Goal: Task Accomplishment & Management: Use online tool/utility

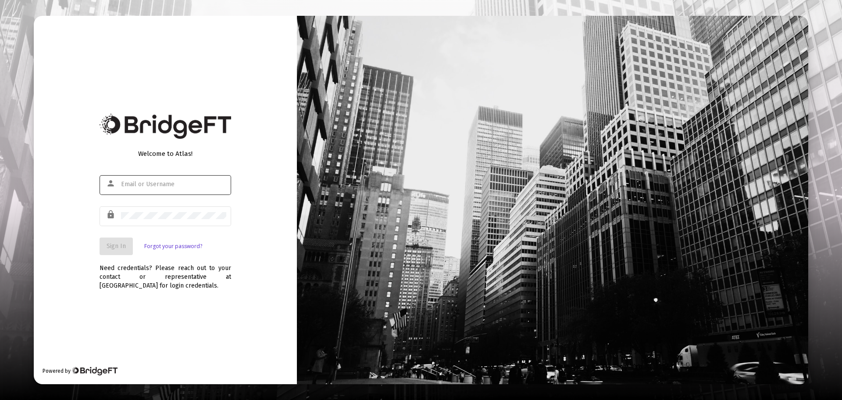
click at [154, 178] on div at bounding box center [173, 183] width 105 height 21
type input "[EMAIL_ADDRESS][DOMAIN_NAME]"
click at [154, 210] on div at bounding box center [173, 214] width 105 height 21
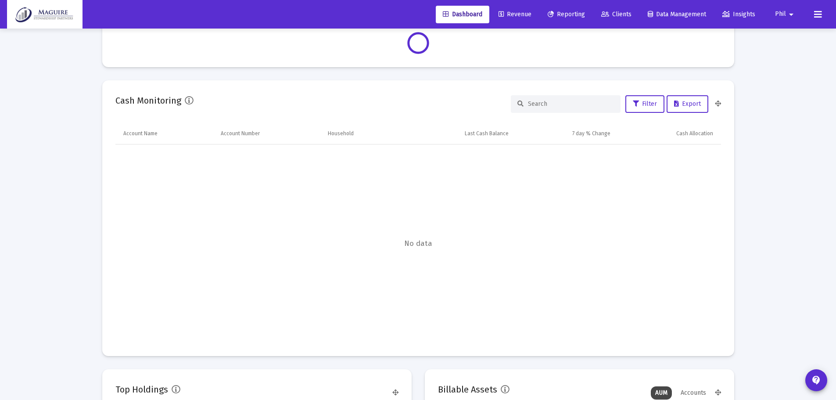
scroll to position [175, 326]
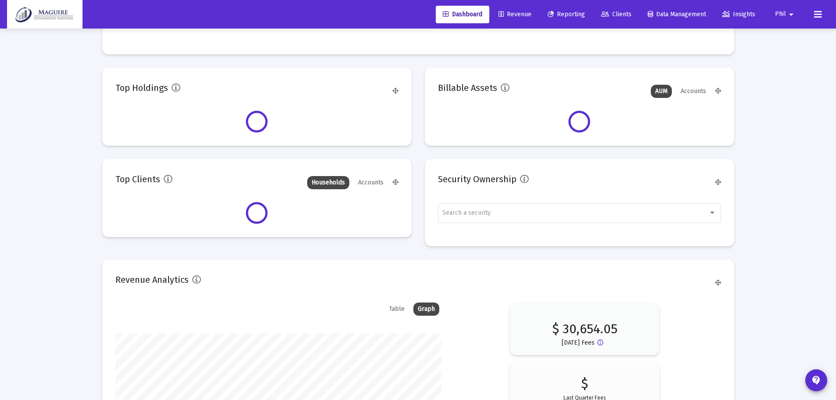
type input "[DATE]"
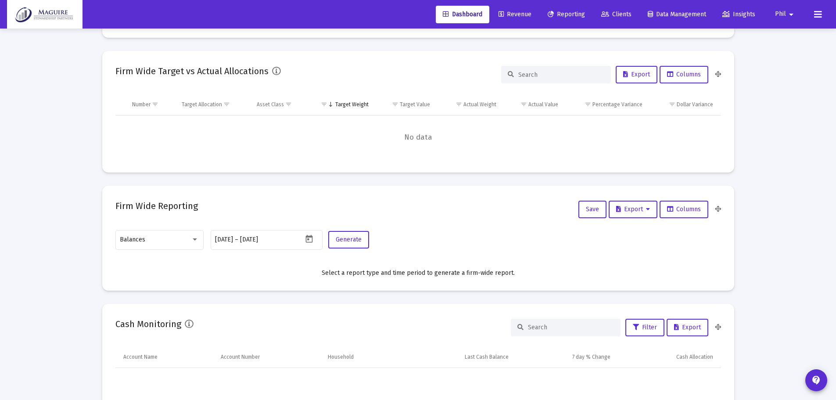
scroll to position [0, 0]
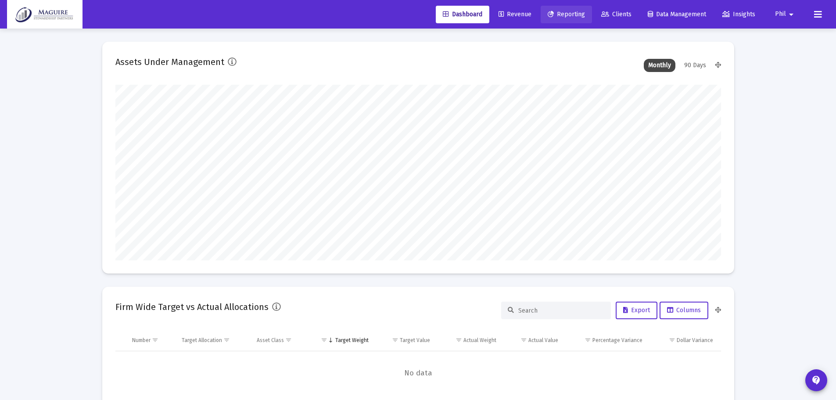
click at [563, 13] on span "Reporting" at bounding box center [565, 14] width 37 height 7
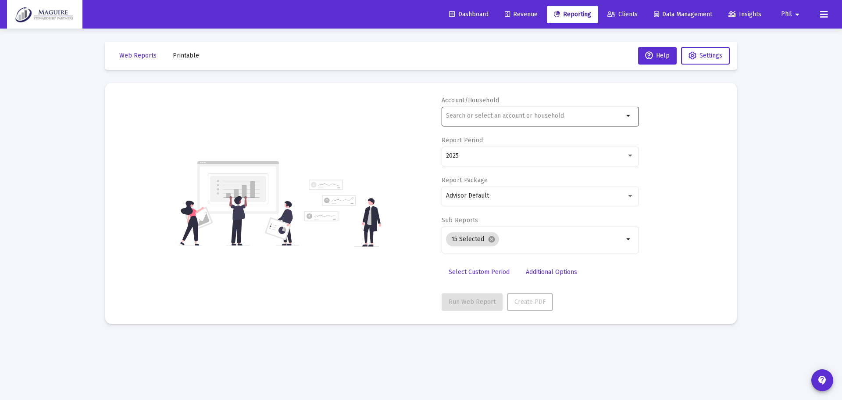
click at [527, 117] on input "text" at bounding box center [535, 115] width 178 height 7
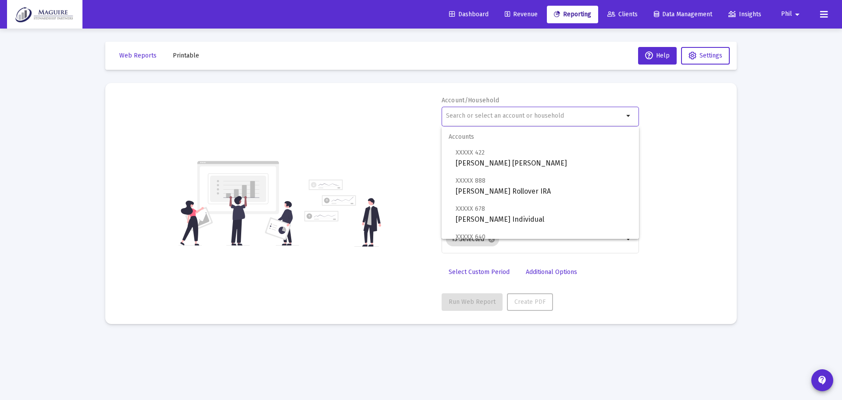
type input "j"
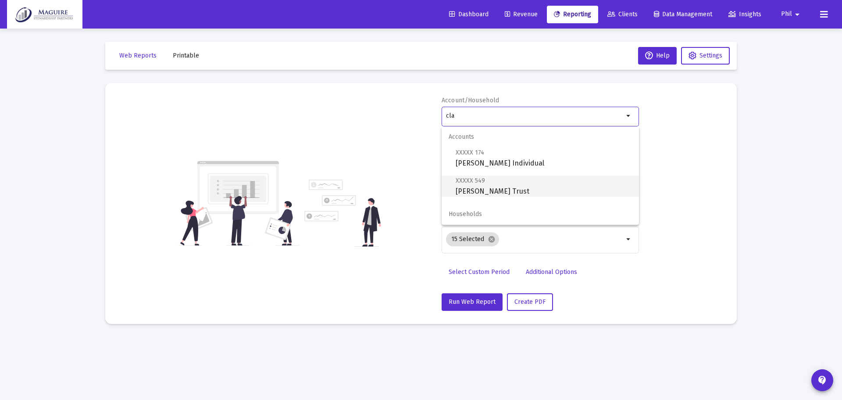
click at [515, 191] on span "XXXXX 549 [PERSON_NAME] Trust" at bounding box center [544, 185] width 176 height 21
type input "[PERSON_NAME] Trust"
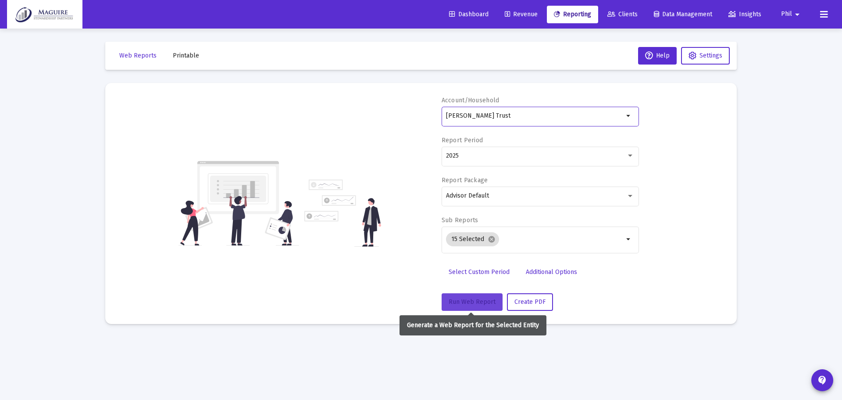
click at [477, 304] on span "Run Web Report" at bounding box center [472, 301] width 47 height 7
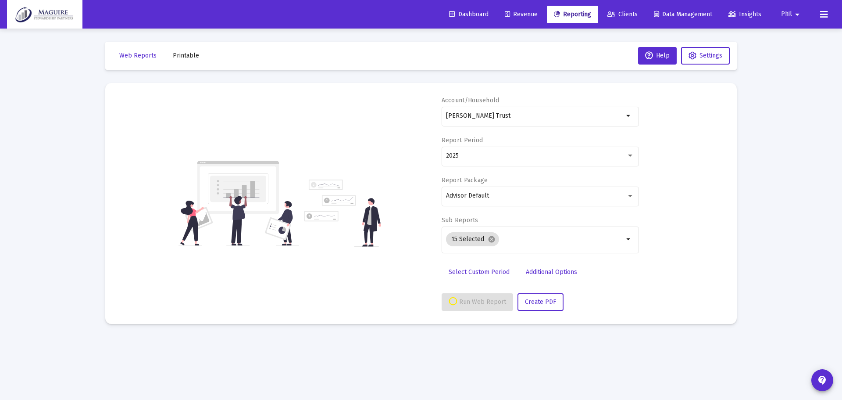
select select "View all"
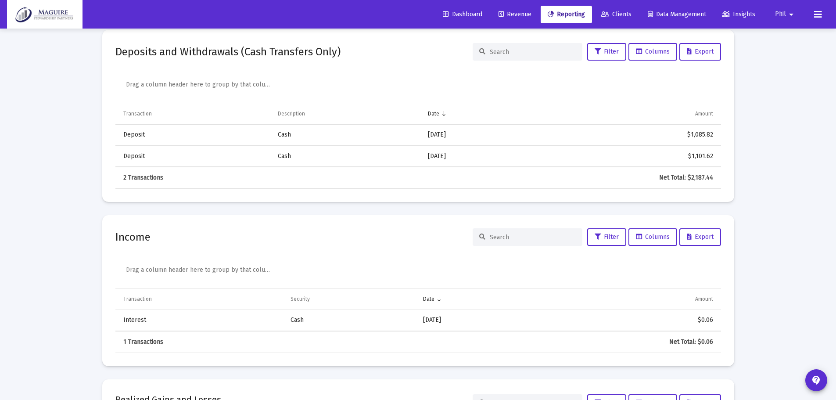
scroll to position [2348, 0]
